Goal: Task Accomplishment & Management: Use online tool/utility

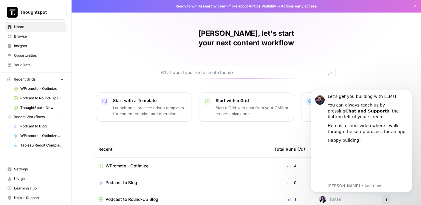
click at [124, 163] on span "WPromote - Optimize" at bounding box center [126, 166] width 43 height 6
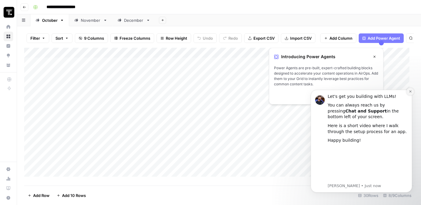
click at [411, 90] on icon "Dismiss notification" at bounding box center [410, 91] width 3 height 3
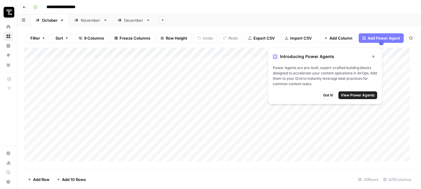
click at [373, 58] on icon "button" at bounding box center [373, 57] width 4 height 4
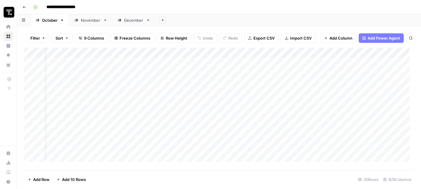
scroll to position [0, 13]
click at [121, 95] on div "Add Column" at bounding box center [218, 107] width 389 height 118
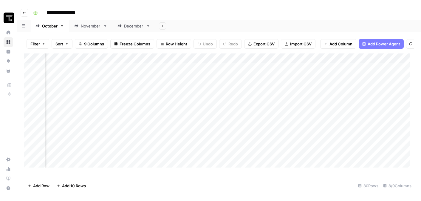
scroll to position [0, 301]
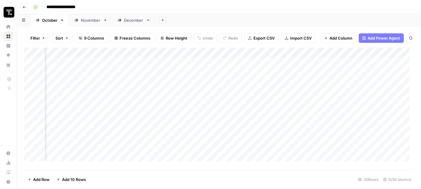
click at [226, 96] on div "Add Column" at bounding box center [218, 107] width 389 height 118
click at [257, 96] on div "Add Column" at bounding box center [218, 107] width 389 height 118
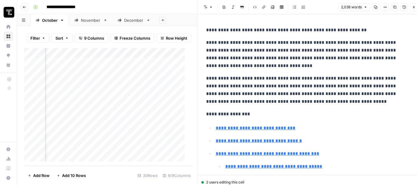
click at [267, 52] on p "**********" at bounding box center [307, 54] width 202 height 31
type input "#what-is-agentic-ai"
click at [414, 9] on button "Close" at bounding box center [413, 7] width 8 height 8
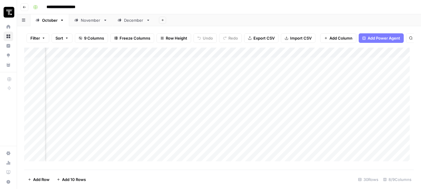
click at [302, 100] on div "Add Column" at bounding box center [218, 107] width 389 height 118
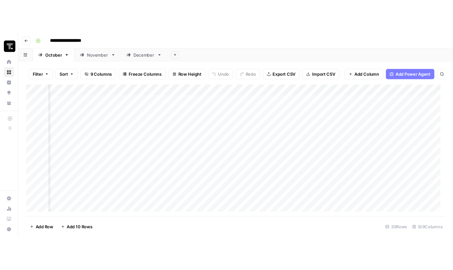
scroll to position [0, 301]
